Goal: Task Accomplishment & Management: Use online tool/utility

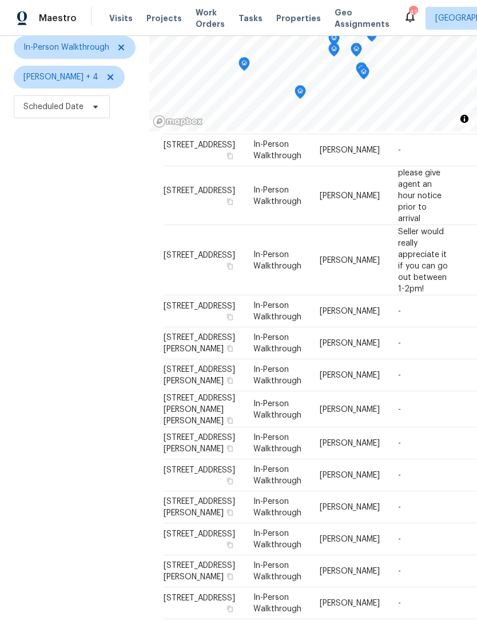
scroll to position [192, 0]
click at [174, 366] on span "[STREET_ADDRESS][PERSON_NAME]" at bounding box center [198, 375] width 71 height 19
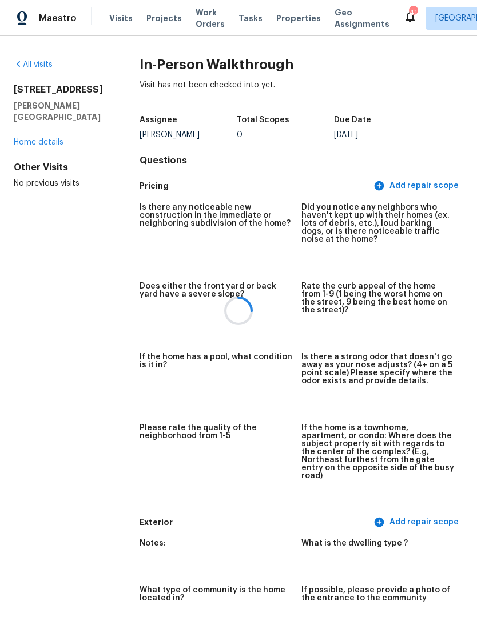
scroll to position [37, 0]
click at [43, 138] on link "Home details" at bounding box center [39, 142] width 50 height 8
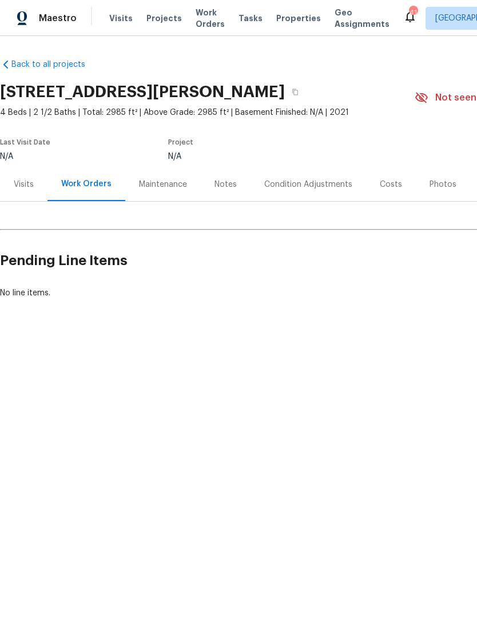
click at [21, 179] on div "Visits" at bounding box center [24, 184] width 20 height 11
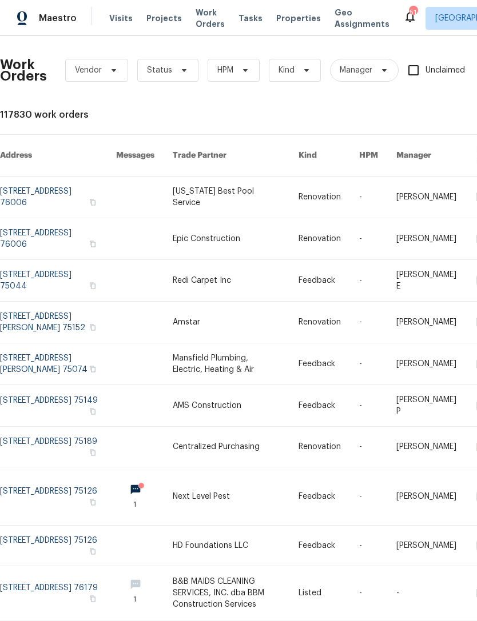
click at [114, 22] on span "Visits" at bounding box center [120, 18] width 23 height 11
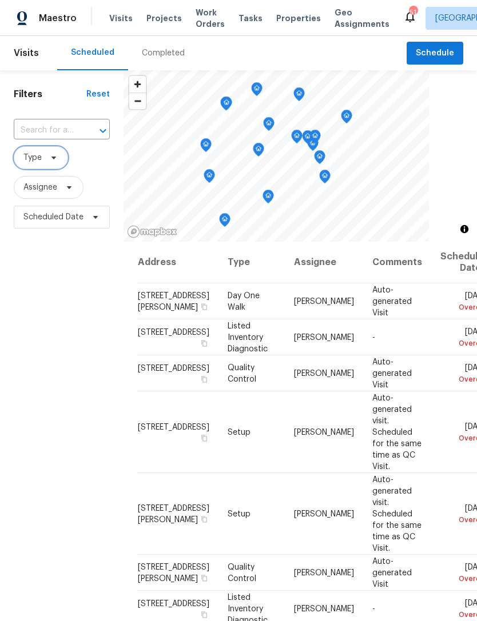
click at [47, 161] on span at bounding box center [52, 157] width 13 height 9
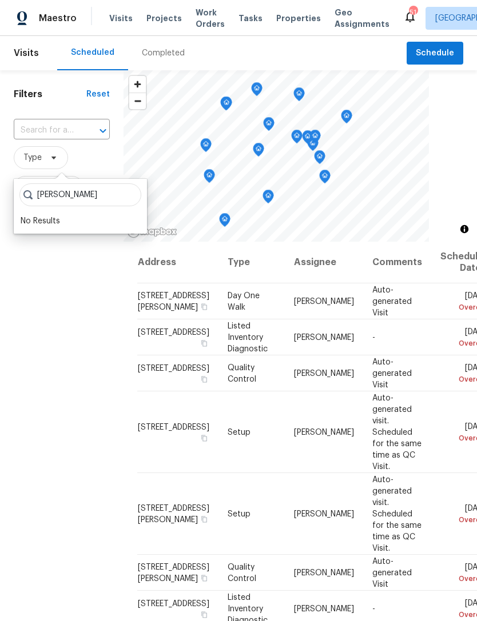
type input "[PERSON_NAME]"
click at [97, 341] on div "Filters Reset ​ Type Assignee Scheduled Date" at bounding box center [61, 404] width 123 height 669
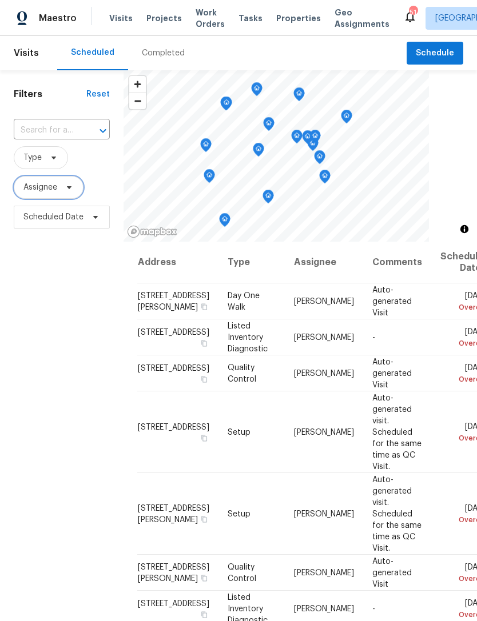
click at [61, 187] on span at bounding box center [67, 187] width 13 height 9
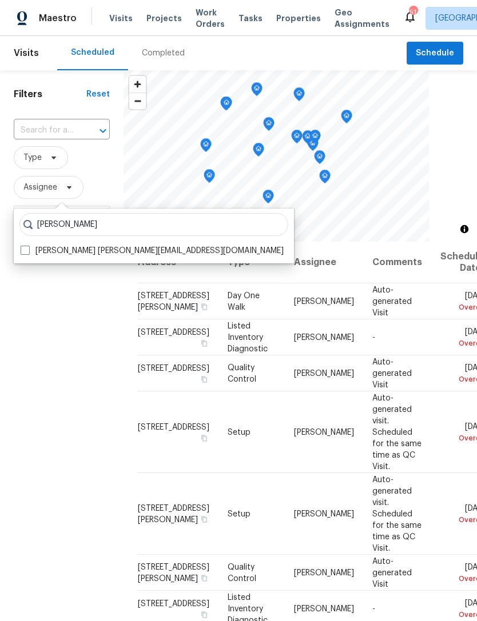
type input "[PERSON_NAME]"
click at [91, 256] on label "[PERSON_NAME] [PERSON_NAME][EMAIL_ADDRESS][DOMAIN_NAME]" at bounding box center [152, 250] width 263 height 11
click at [28, 253] on input "[PERSON_NAME] [PERSON_NAME][EMAIL_ADDRESS][DOMAIN_NAME]" at bounding box center [24, 248] width 7 height 7
checkbox input "true"
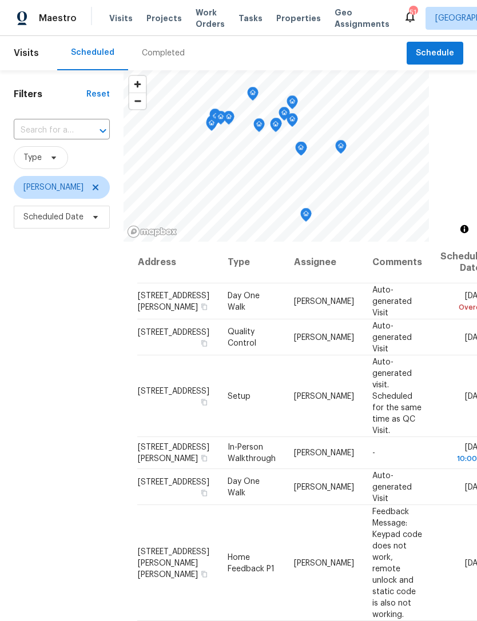
scroll to position [27, 0]
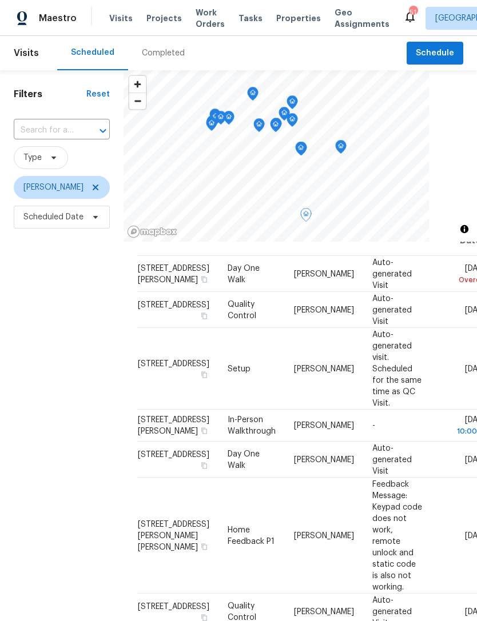
click at [0, 0] on span at bounding box center [0, 0] width 0 height 0
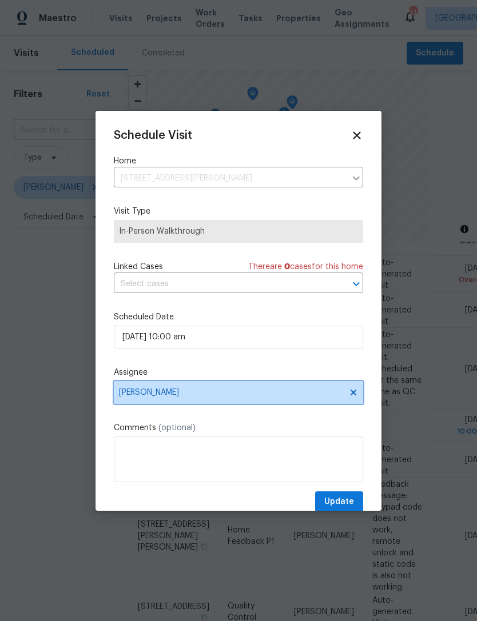
click at [206, 384] on span "[PERSON_NAME]" at bounding box center [238, 392] width 249 height 23
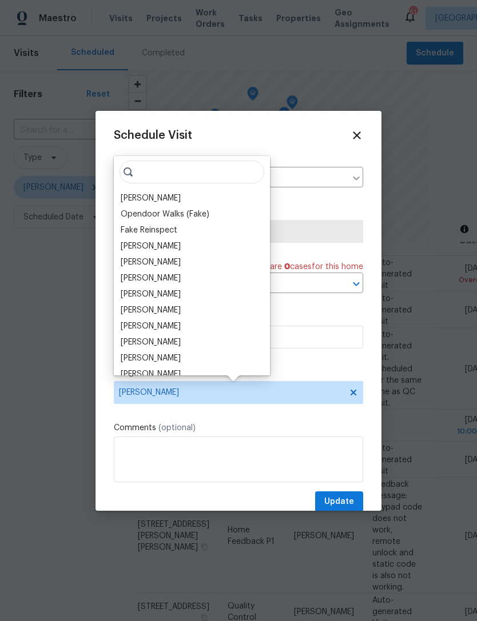
click at [181, 277] on div "[PERSON_NAME]" at bounding box center [151, 278] width 60 height 11
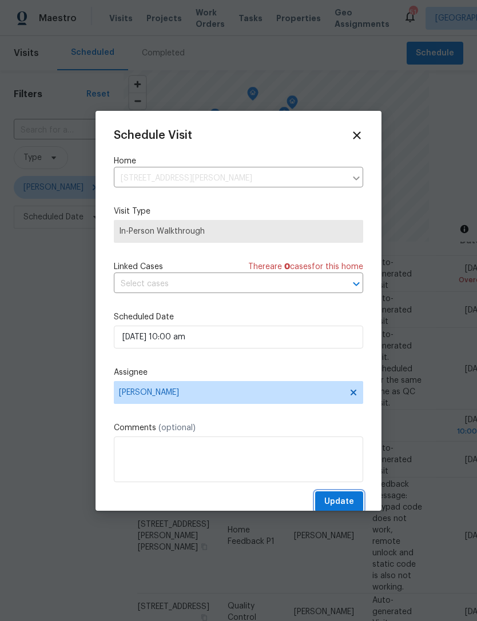
click at [344, 501] on span "Update" at bounding box center [339, 502] width 30 height 14
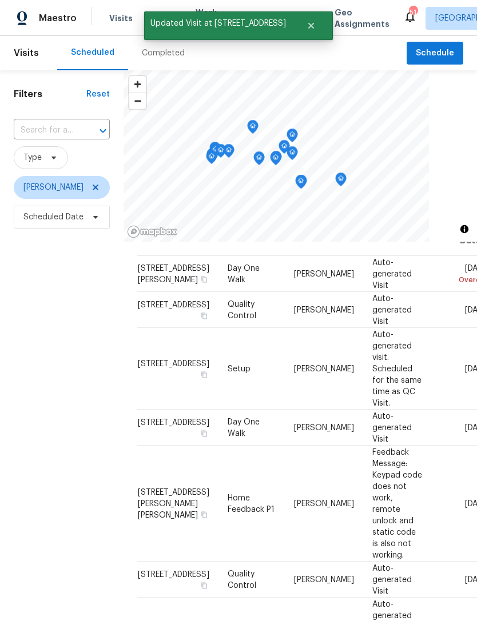
click at [0, 0] on icon at bounding box center [0, 0] width 0 height 0
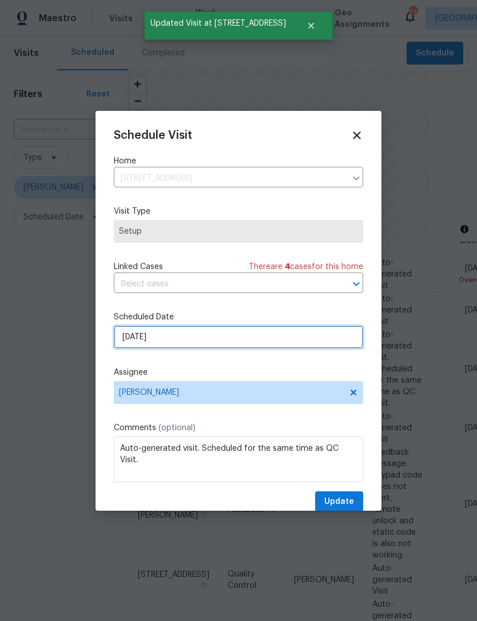
click at [179, 341] on input "[DATE]" at bounding box center [238, 337] width 249 height 23
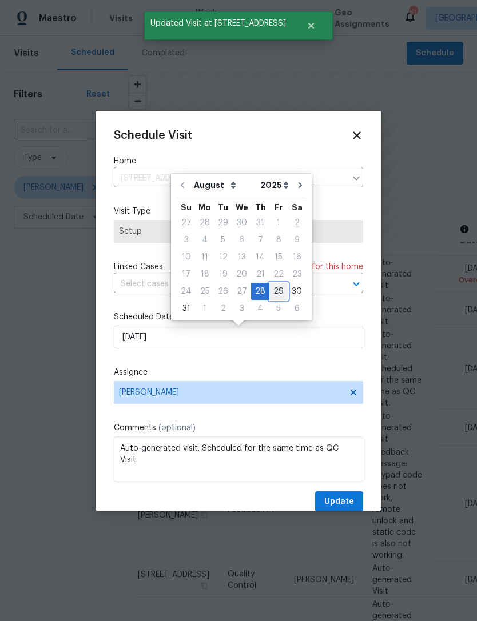
click at [271, 292] on div "29" at bounding box center [278, 292] width 18 height 16
type input "[DATE]"
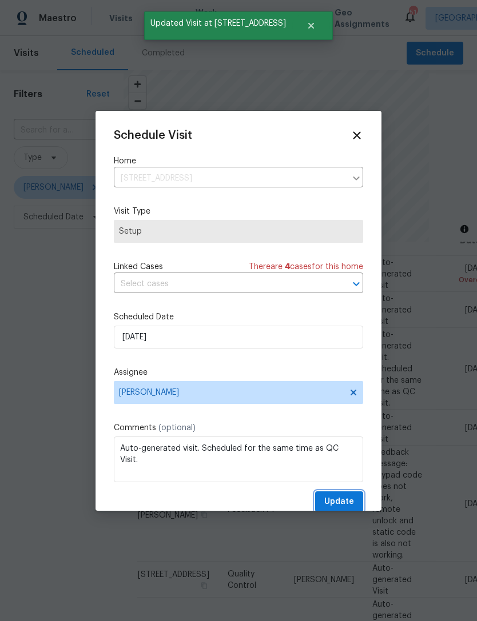
click at [353, 499] on span "Update" at bounding box center [339, 502] width 30 height 14
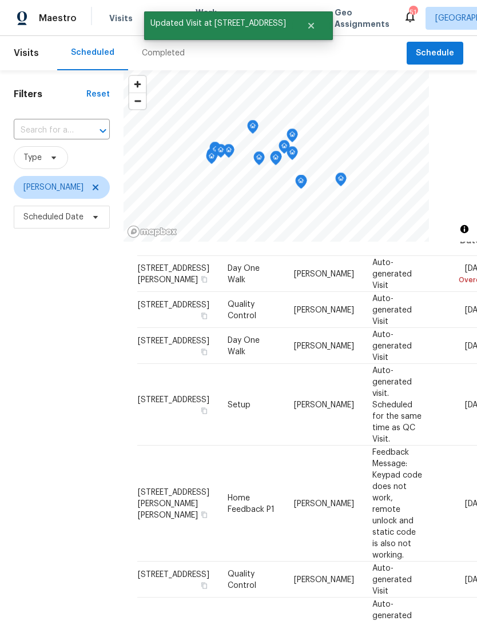
click at [0, 0] on icon at bounding box center [0, 0] width 0 height 0
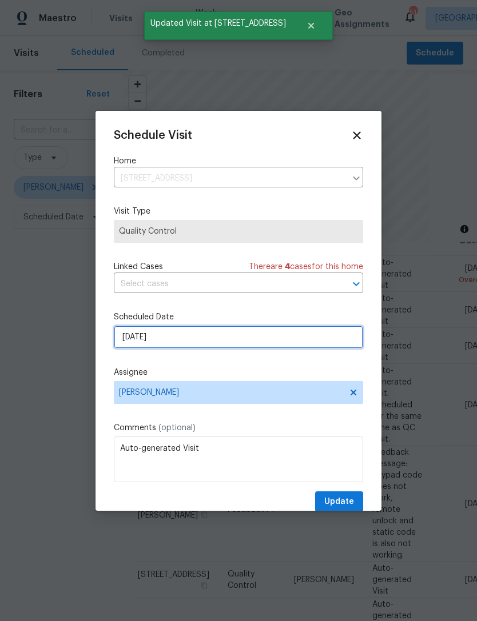
click at [257, 342] on input "[DATE]" at bounding box center [238, 337] width 249 height 23
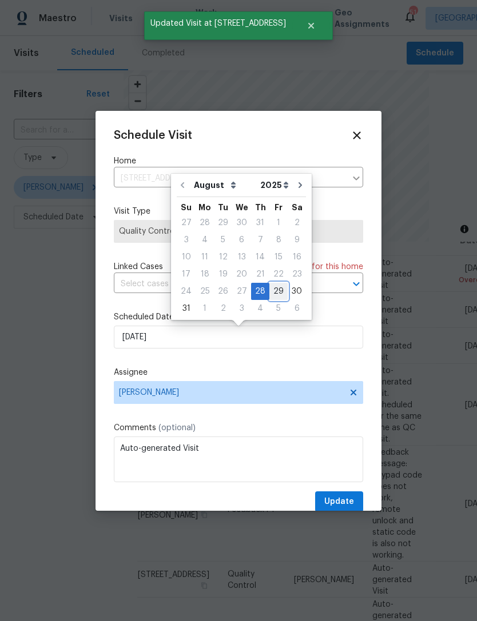
click at [273, 293] on div "29" at bounding box center [278, 292] width 18 height 16
type input "[DATE]"
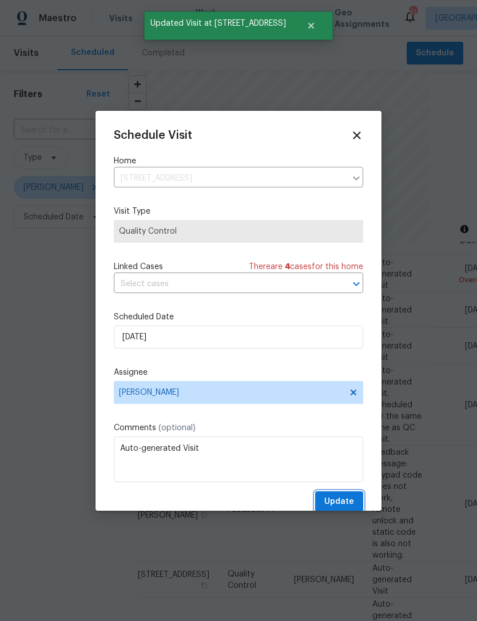
click at [351, 496] on button "Update" at bounding box center [339, 502] width 48 height 21
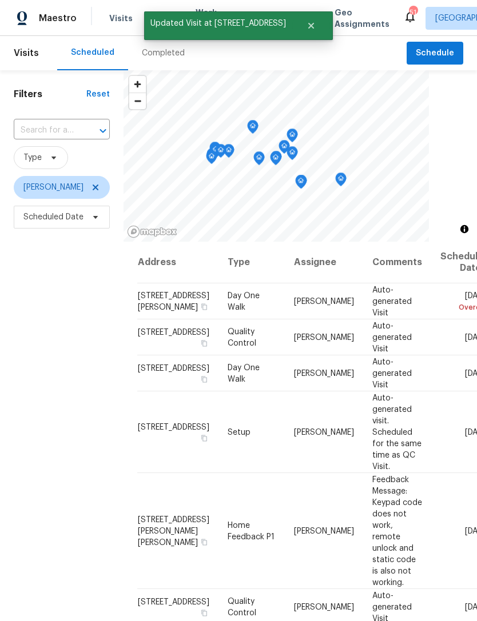
scroll to position [-1, 0]
click at [441, 59] on span "Schedule" at bounding box center [435, 53] width 38 height 14
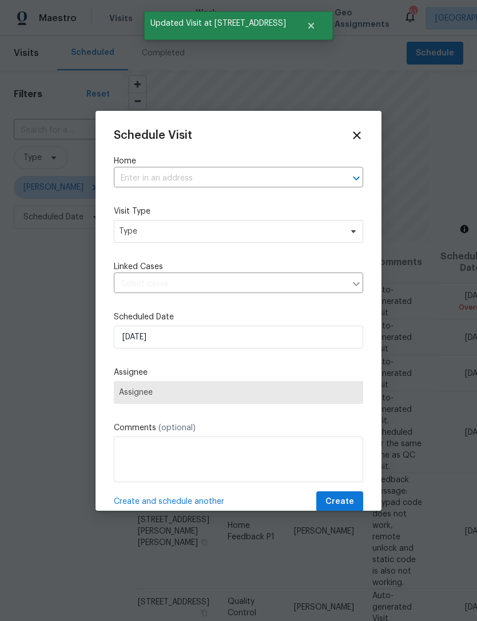
scroll to position [0, 0]
click at [254, 171] on input "text" at bounding box center [222, 179] width 217 height 18
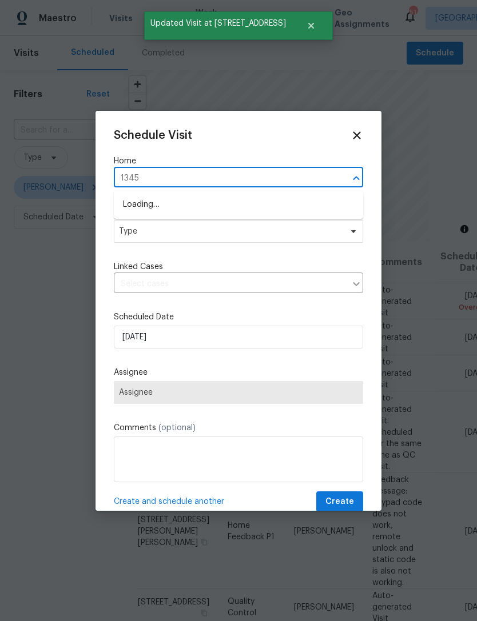
type input "1345"
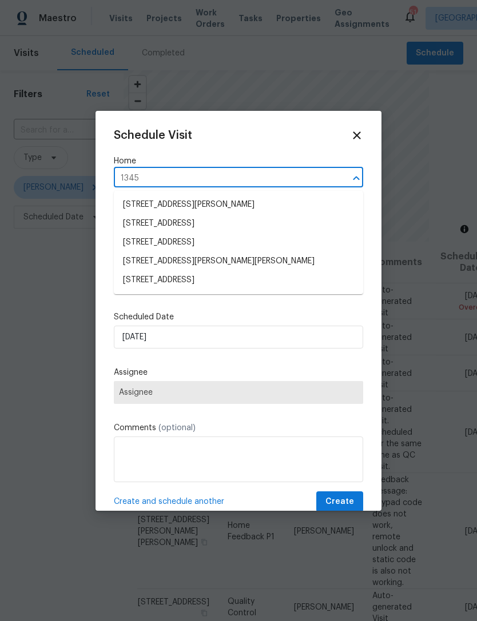
click at [277, 277] on li "[STREET_ADDRESS]" at bounding box center [238, 280] width 249 height 19
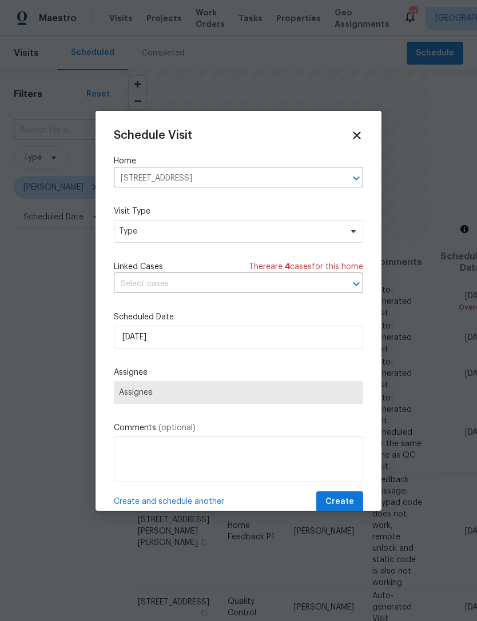
click at [271, 402] on span "Assignee" at bounding box center [238, 392] width 249 height 23
click at [185, 287] on input "text" at bounding box center [222, 285] width 217 height 18
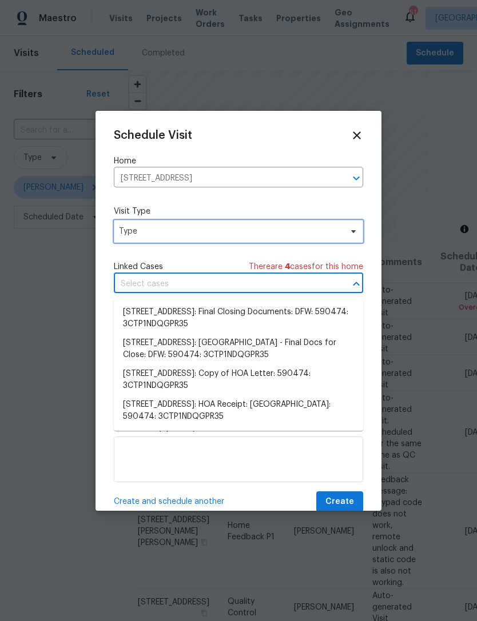
click at [193, 234] on span "Type" at bounding box center [230, 231] width 222 height 11
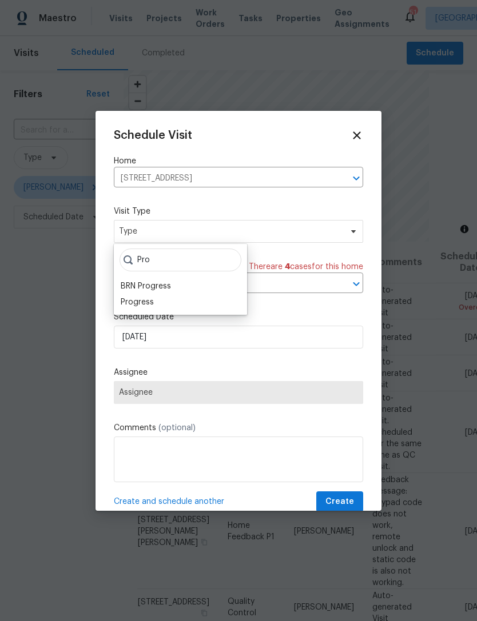
type input "Pro"
click at [144, 301] on div "Progress" at bounding box center [137, 302] width 33 height 11
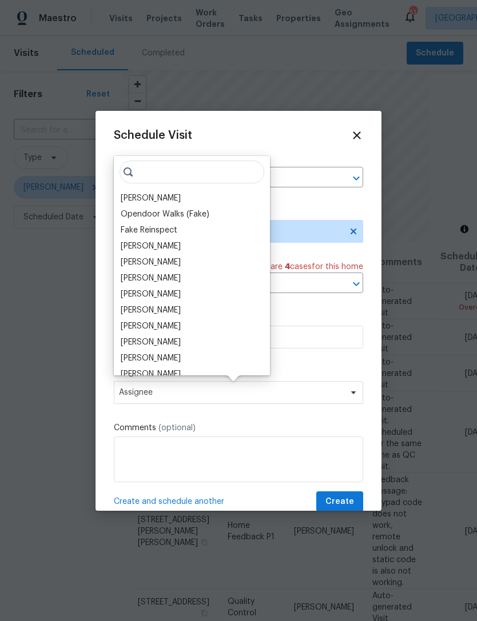
click at [168, 198] on div "[PERSON_NAME]" at bounding box center [151, 198] width 60 height 11
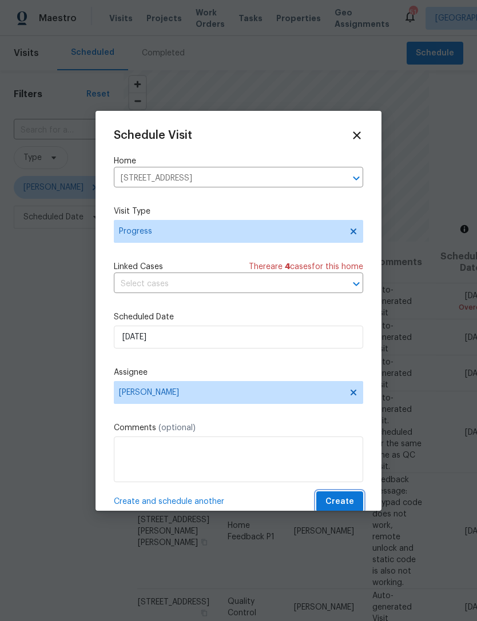
click at [344, 498] on span "Create" at bounding box center [339, 502] width 29 height 14
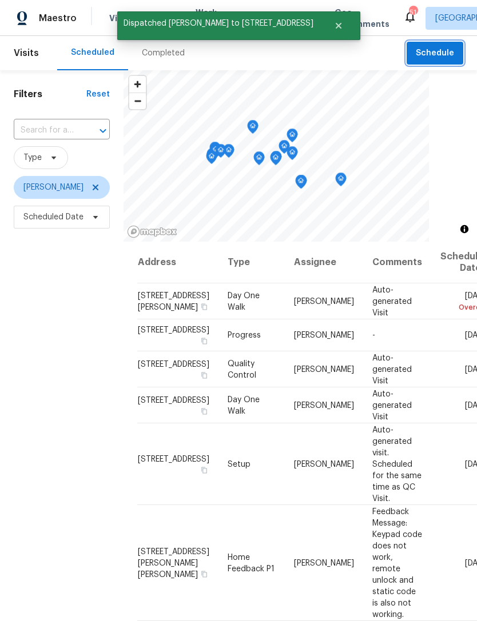
click at [440, 51] on span "Schedule" at bounding box center [435, 53] width 38 height 14
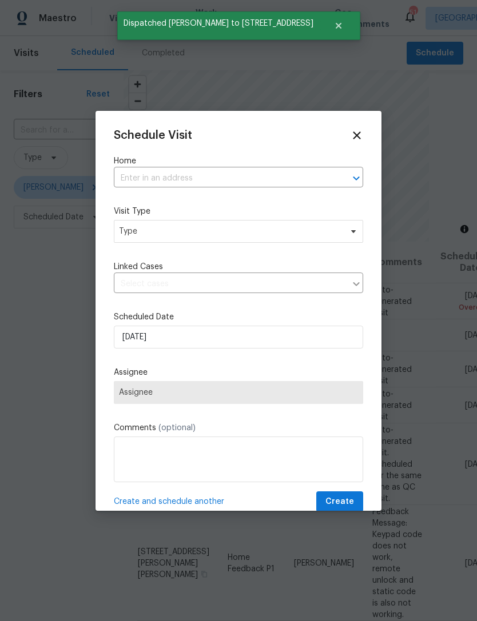
click at [220, 179] on input "text" at bounding box center [222, 179] width 217 height 18
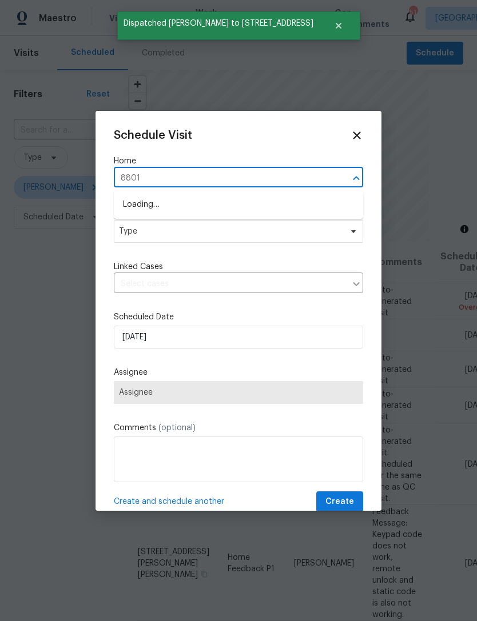
type input "8801"
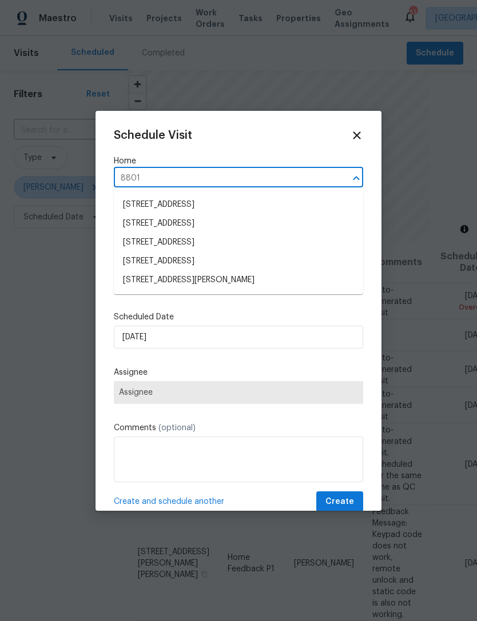
click at [241, 281] on li "[STREET_ADDRESS][PERSON_NAME]" at bounding box center [238, 280] width 249 height 19
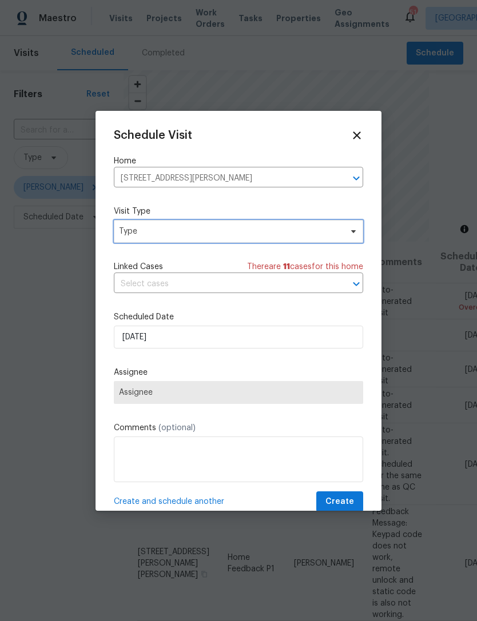
click at [218, 233] on span "Type" at bounding box center [230, 231] width 222 height 11
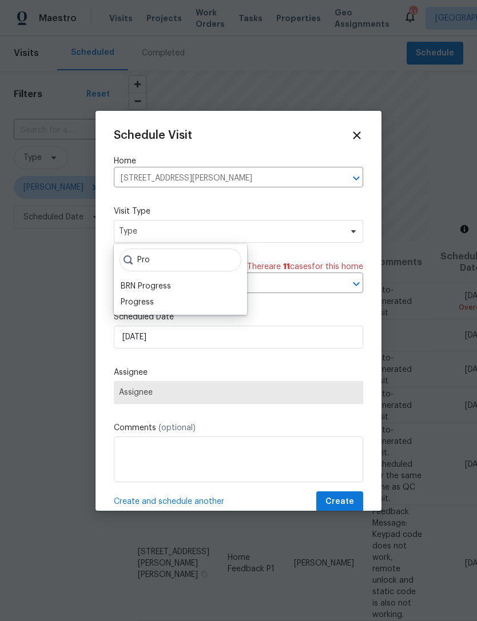
type input "Pro"
click at [165, 310] on div "Pro BRN Progress Progress" at bounding box center [180, 279] width 133 height 71
click at [151, 297] on div "Progress" at bounding box center [137, 302] width 33 height 11
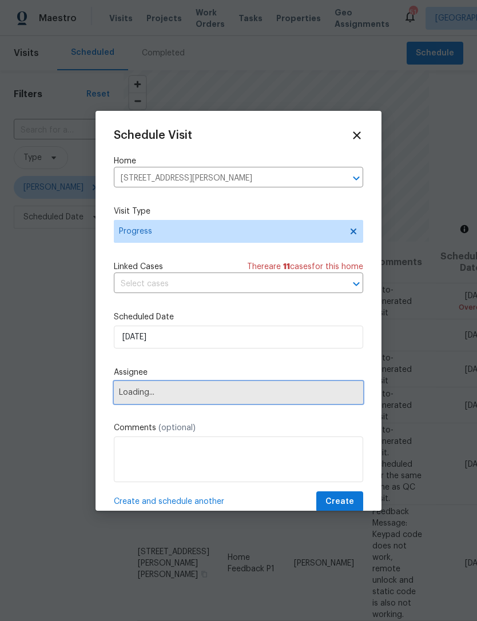
click at [210, 387] on span "Loading..." at bounding box center [238, 392] width 249 height 23
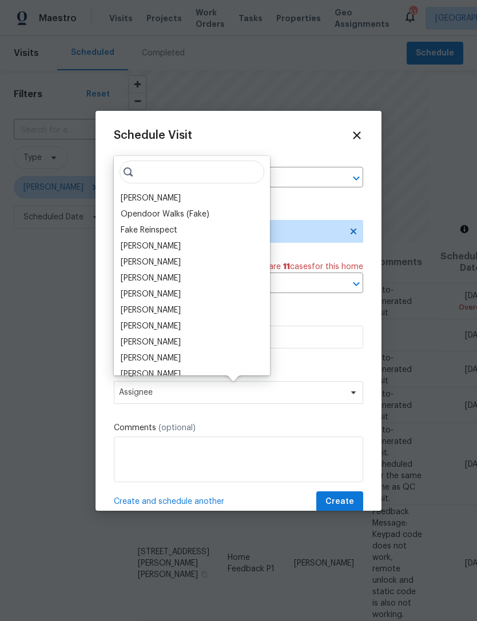
click at [154, 199] on div "[PERSON_NAME]" at bounding box center [151, 198] width 60 height 11
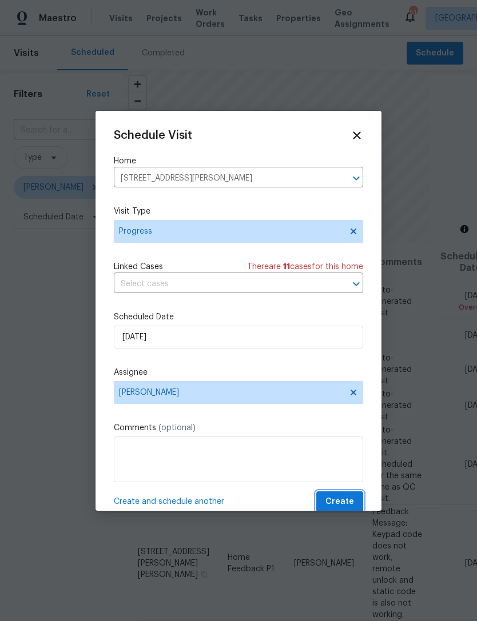
click at [355, 505] on button "Create" at bounding box center [339, 502] width 47 height 21
